Goal: Find specific page/section: Find specific page/section

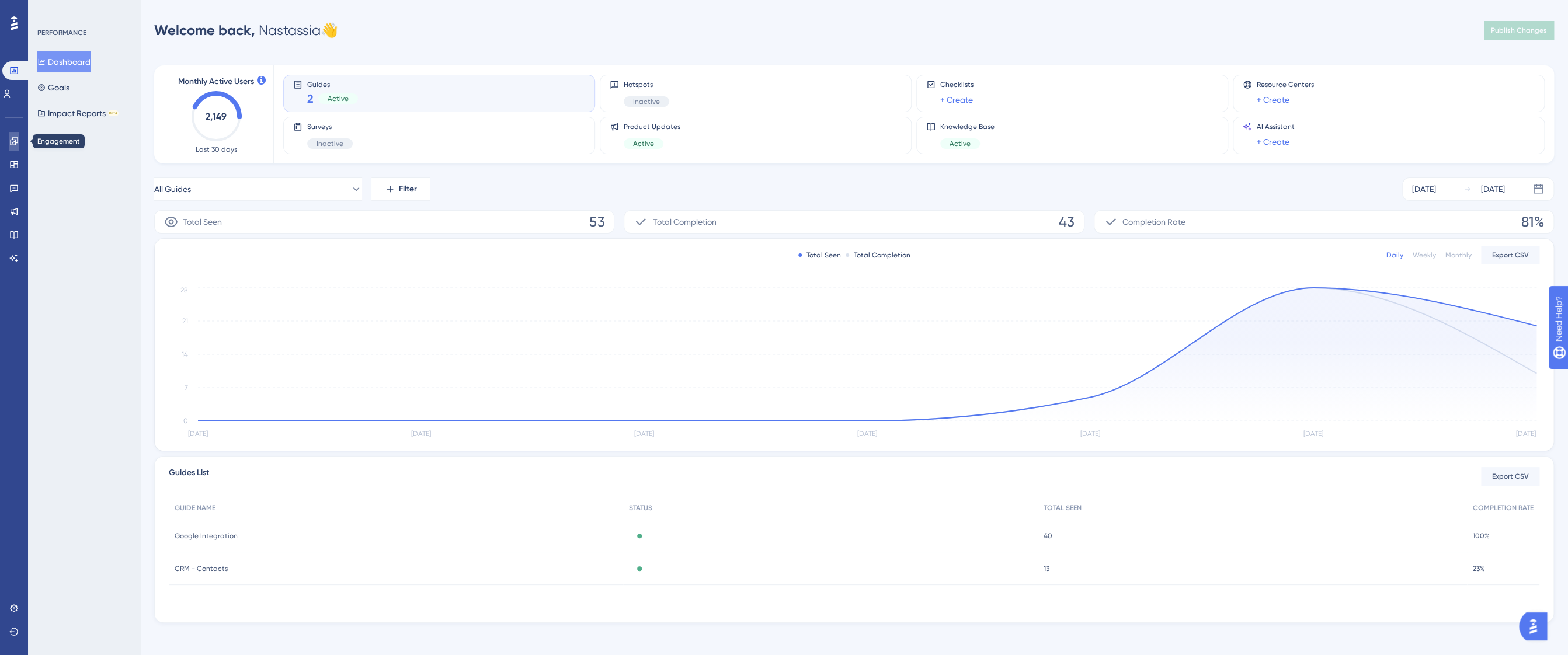
click at [19, 146] on link at bounding box center [14, 141] width 10 height 19
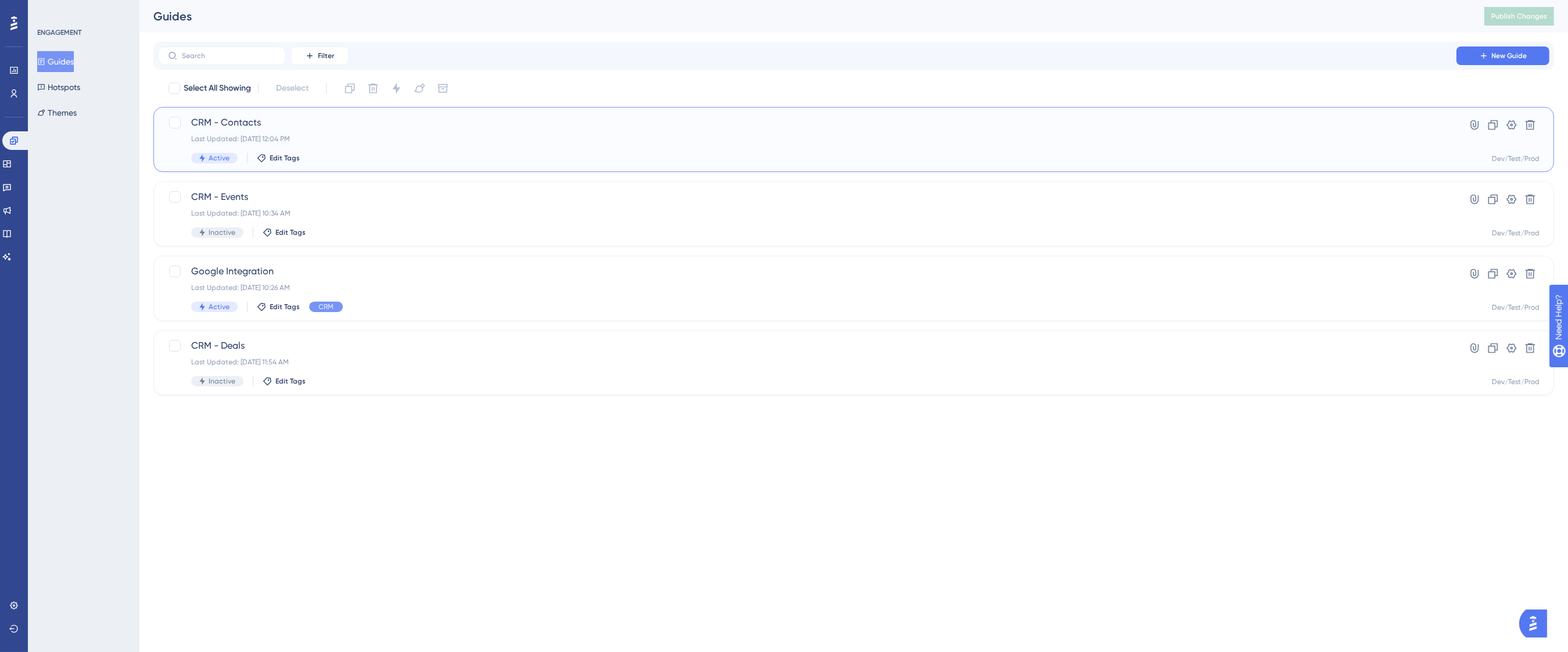
click at [258, 122] on span "CRM - Contacts" at bounding box center [807, 122] width 1233 height 14
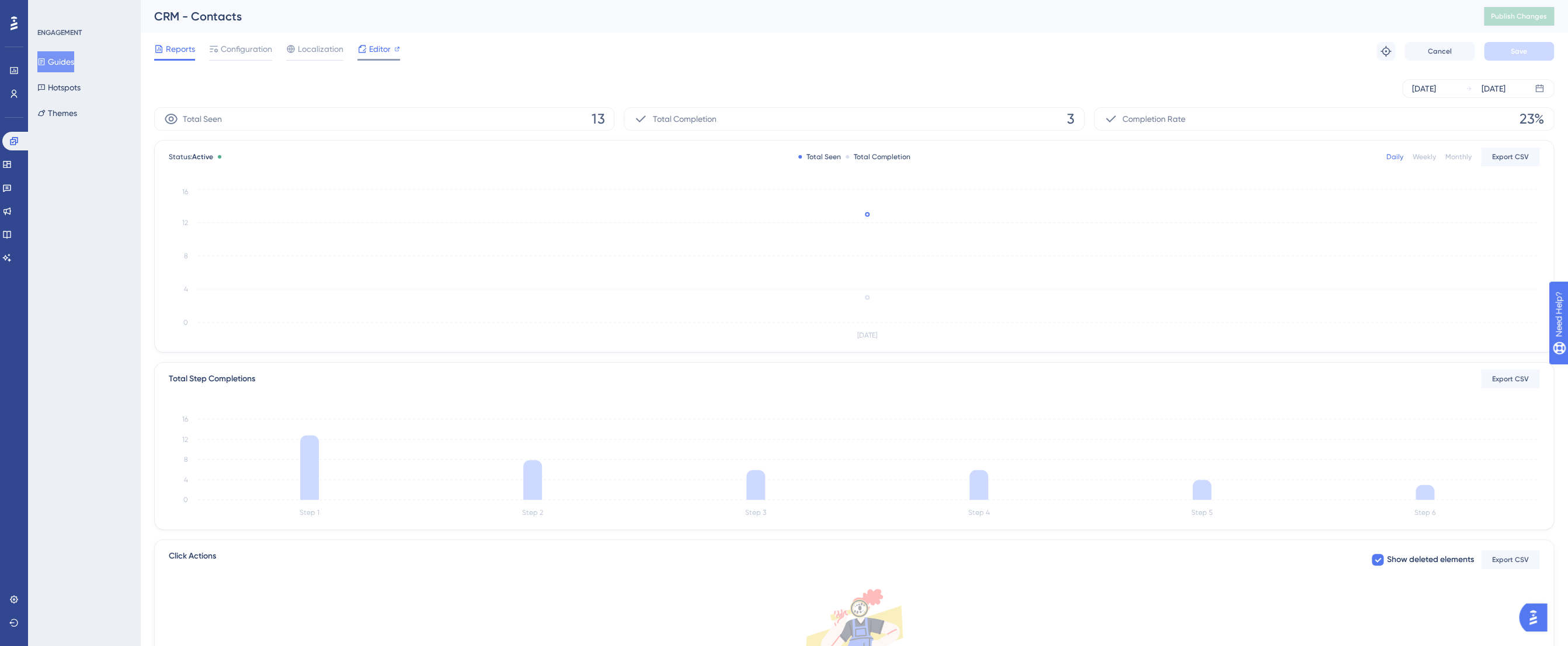
click at [372, 51] on span "Editor" at bounding box center [379, 49] width 21 height 14
